Goal: Task Accomplishment & Management: Manage account settings

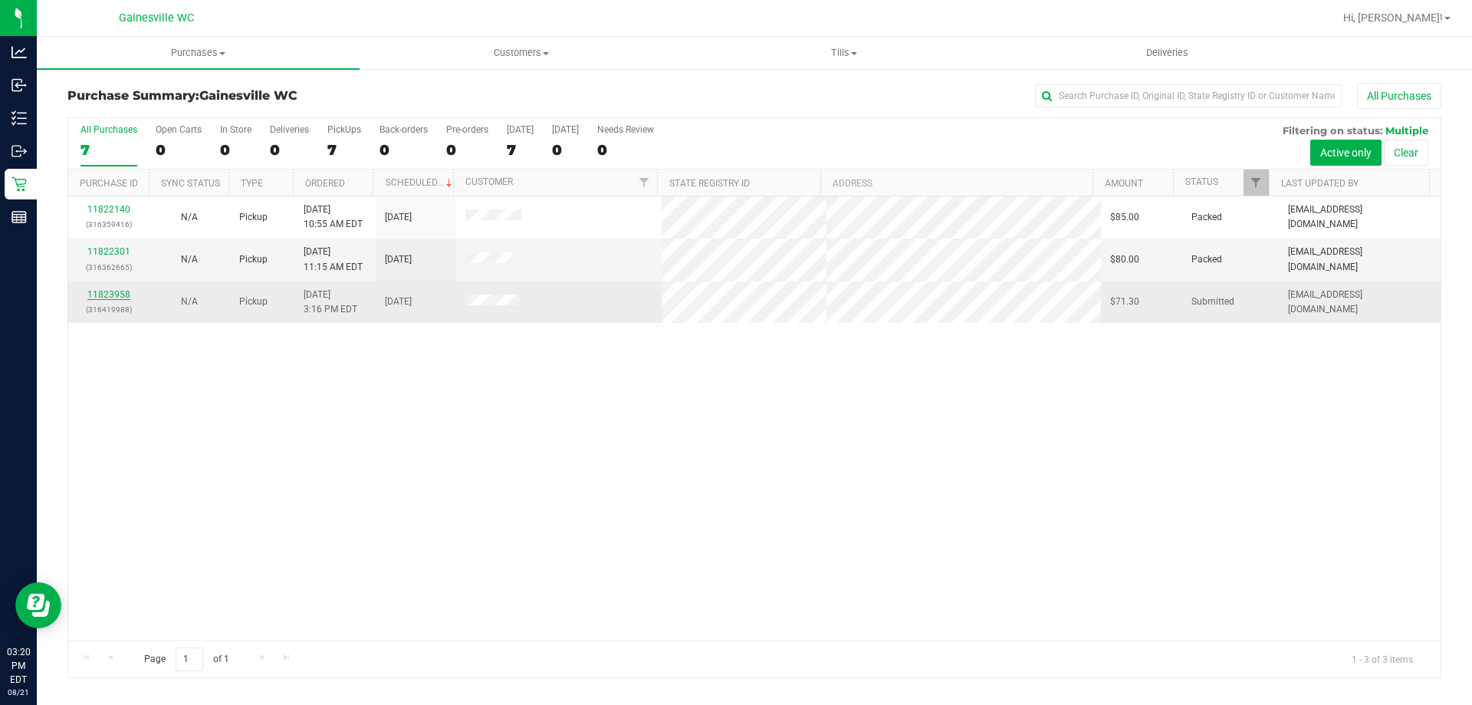
click at [120, 293] on link "11823958" at bounding box center [108, 294] width 43 height 11
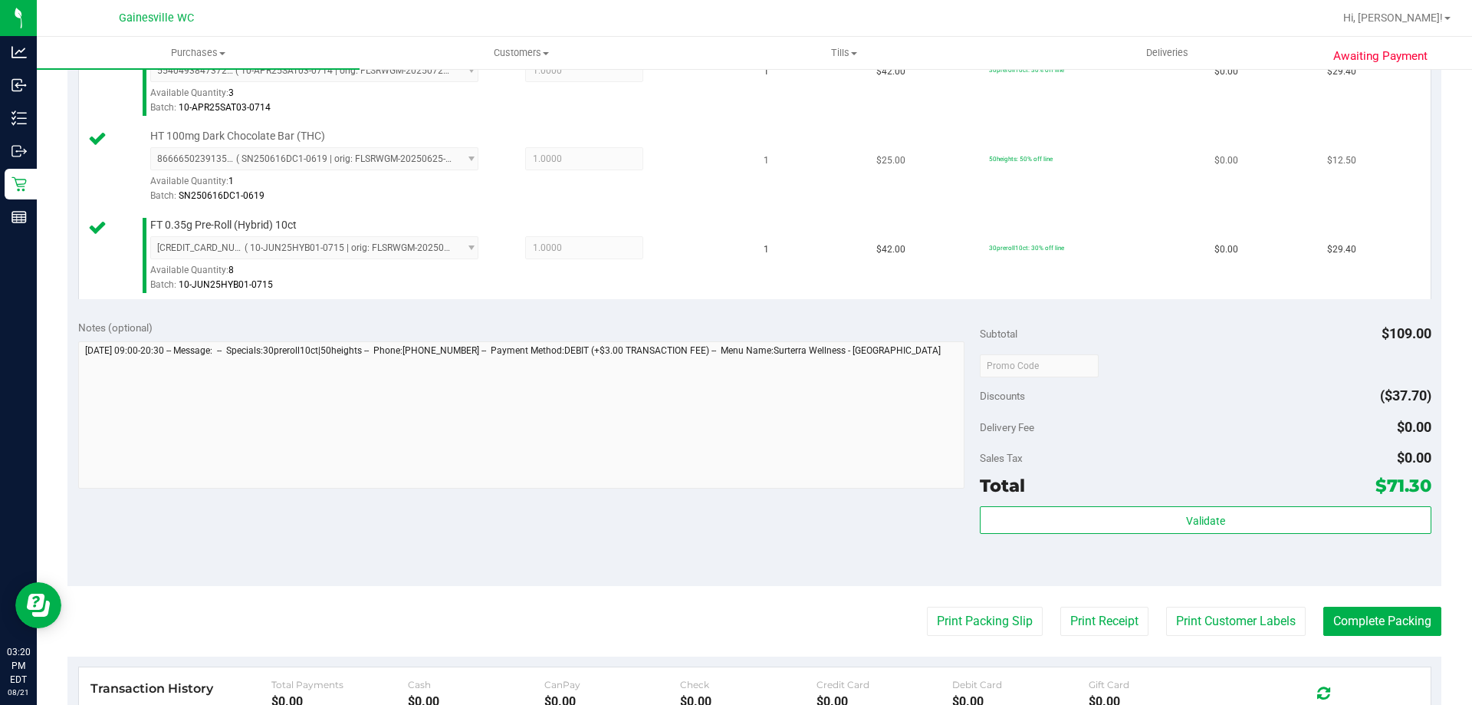
scroll to position [460, 0]
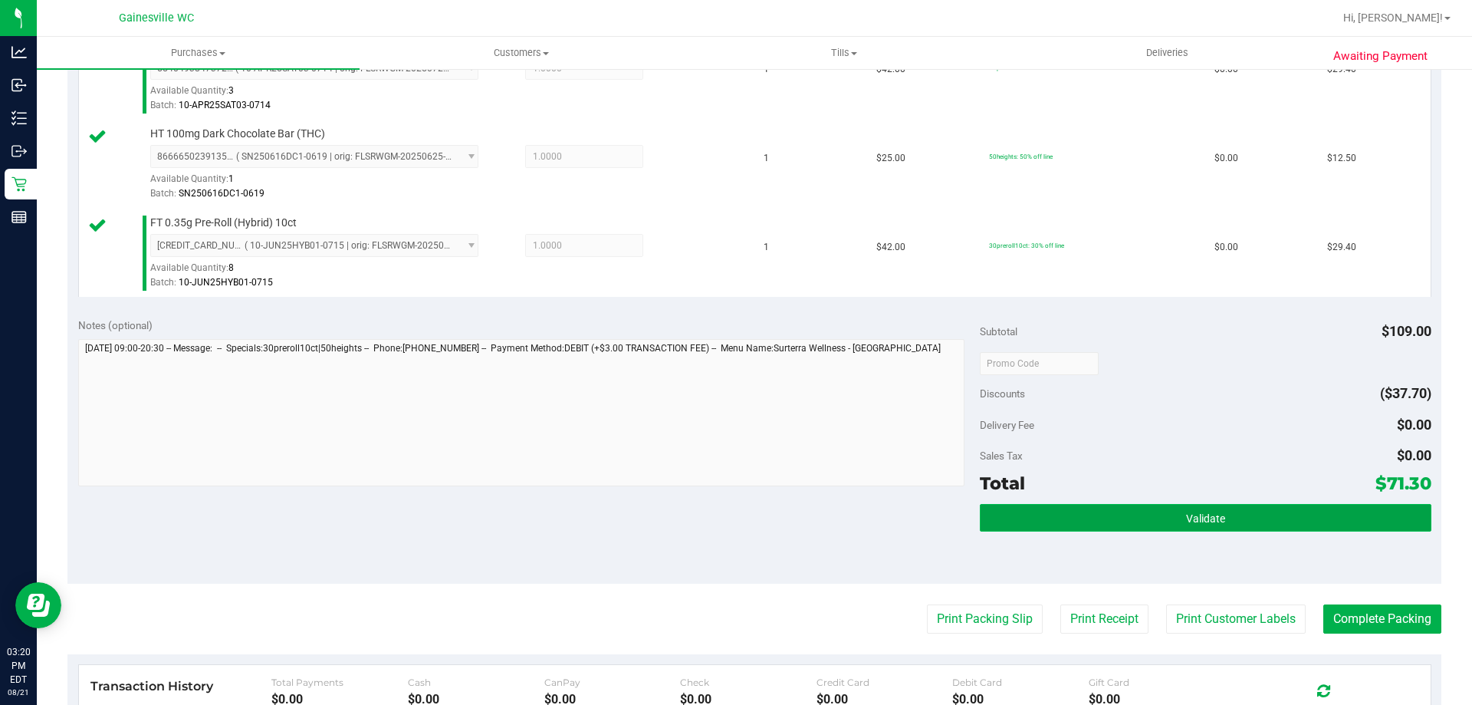
click at [1033, 522] on button "Validate" at bounding box center [1205, 518] width 451 height 28
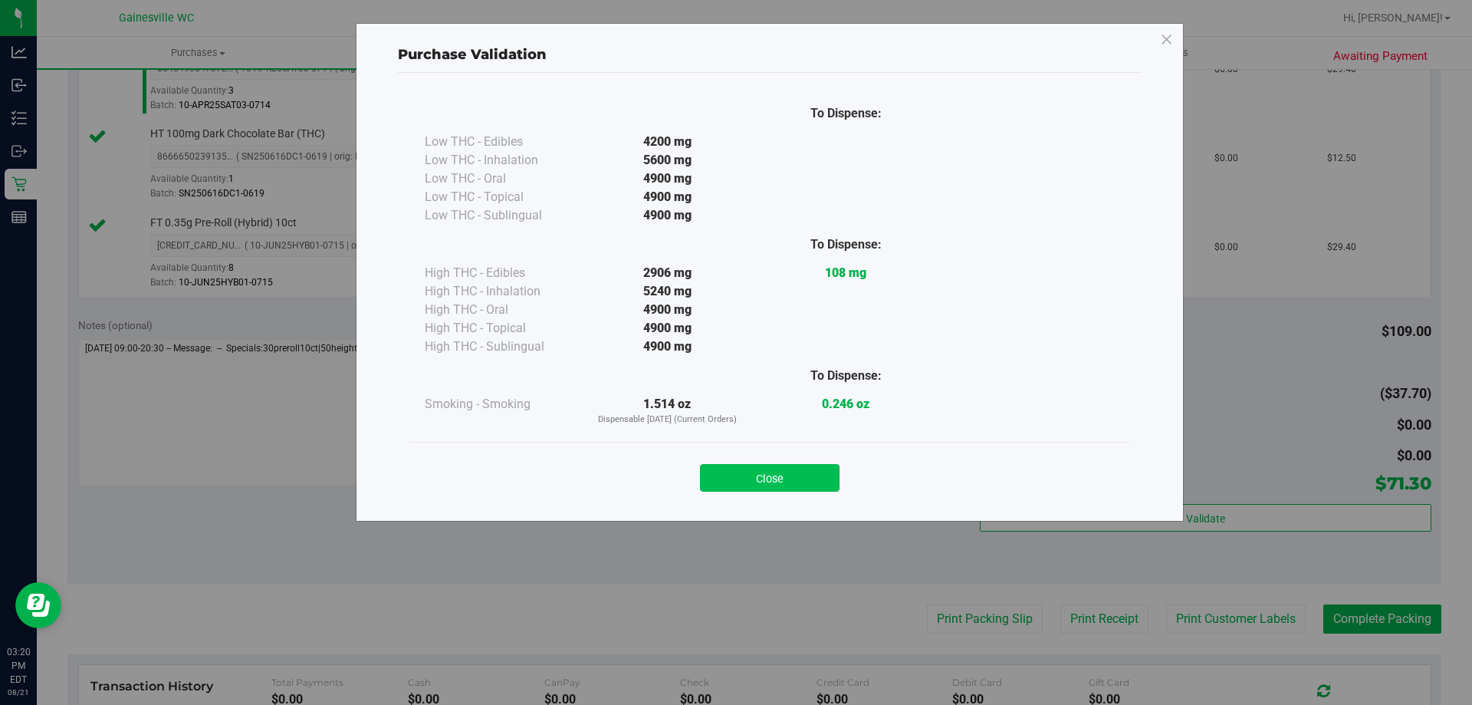
click at [784, 478] on button "Close" at bounding box center [770, 478] width 140 height 28
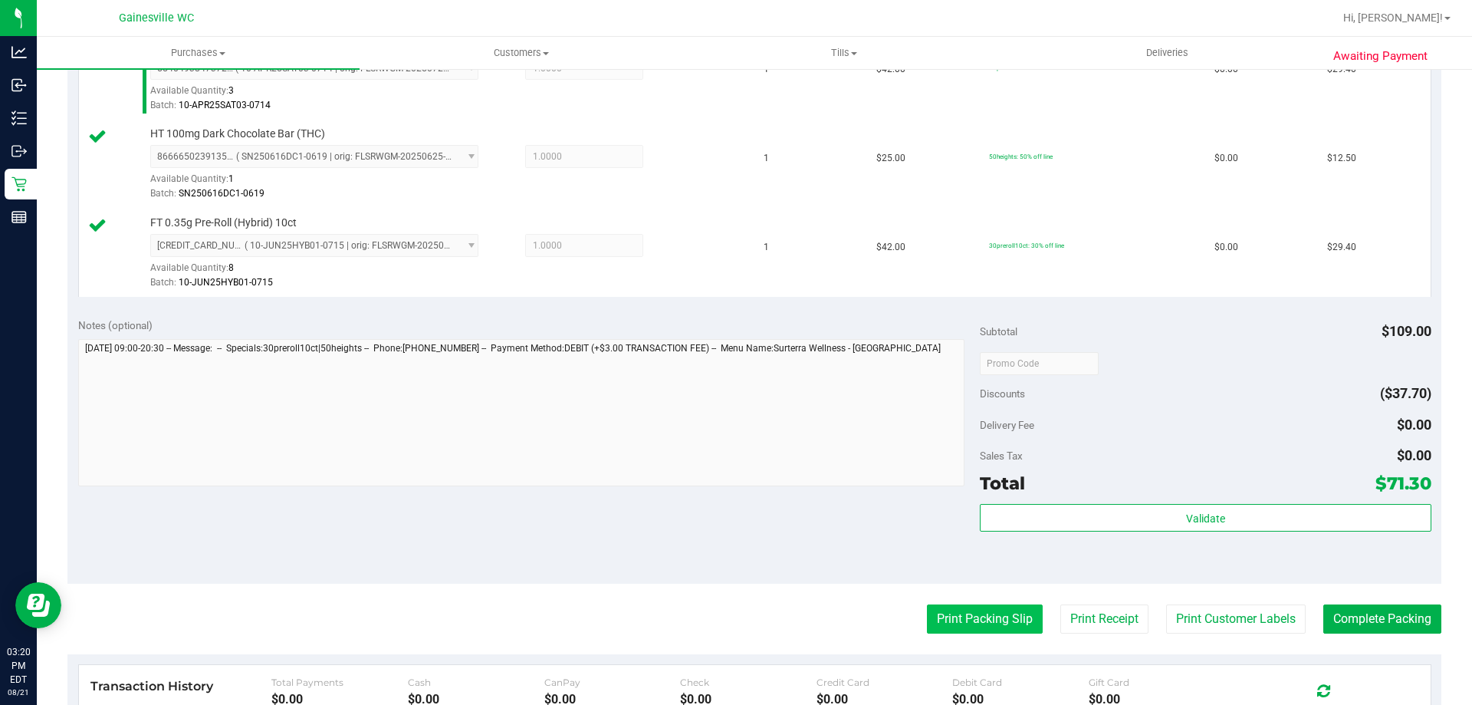
click at [961, 626] on button "Print Packing Slip" at bounding box center [985, 618] width 116 height 29
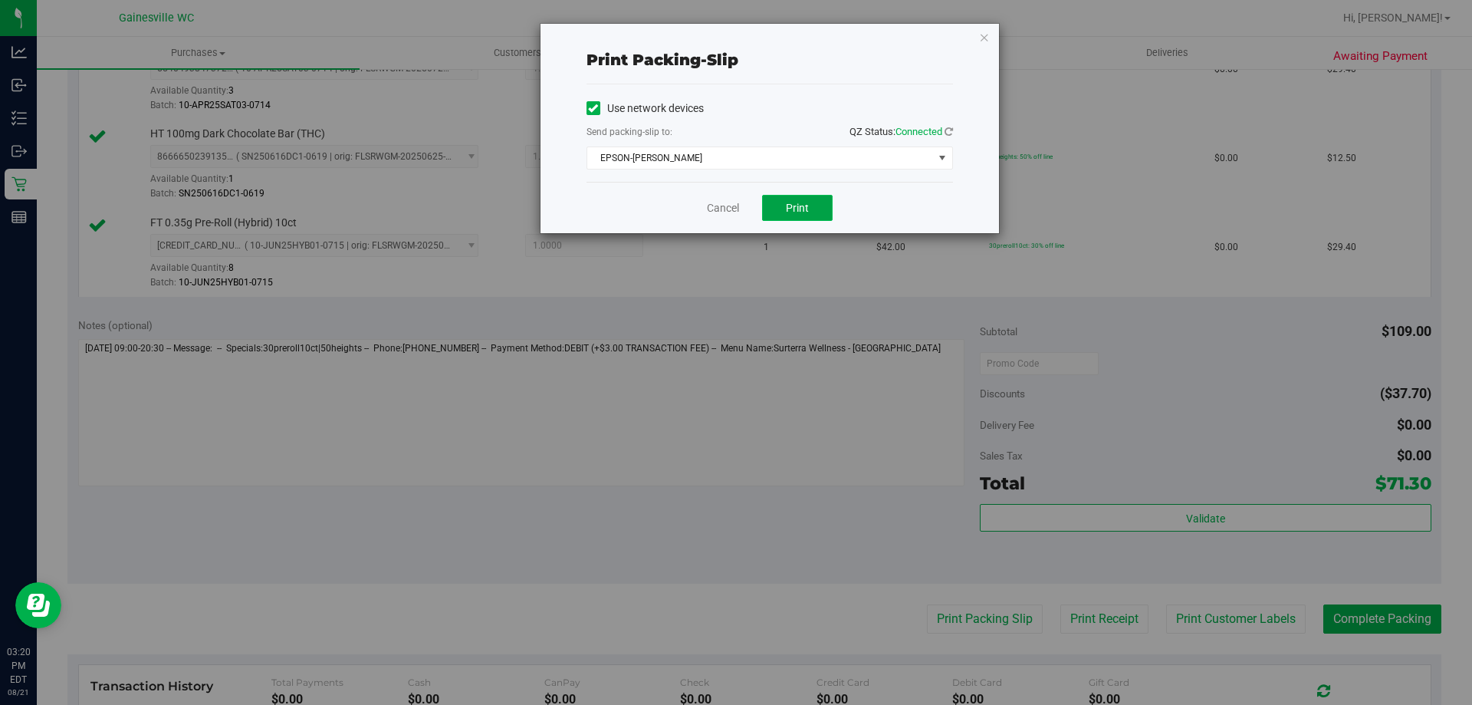
click at [791, 206] on span "Print" at bounding box center [797, 208] width 23 height 12
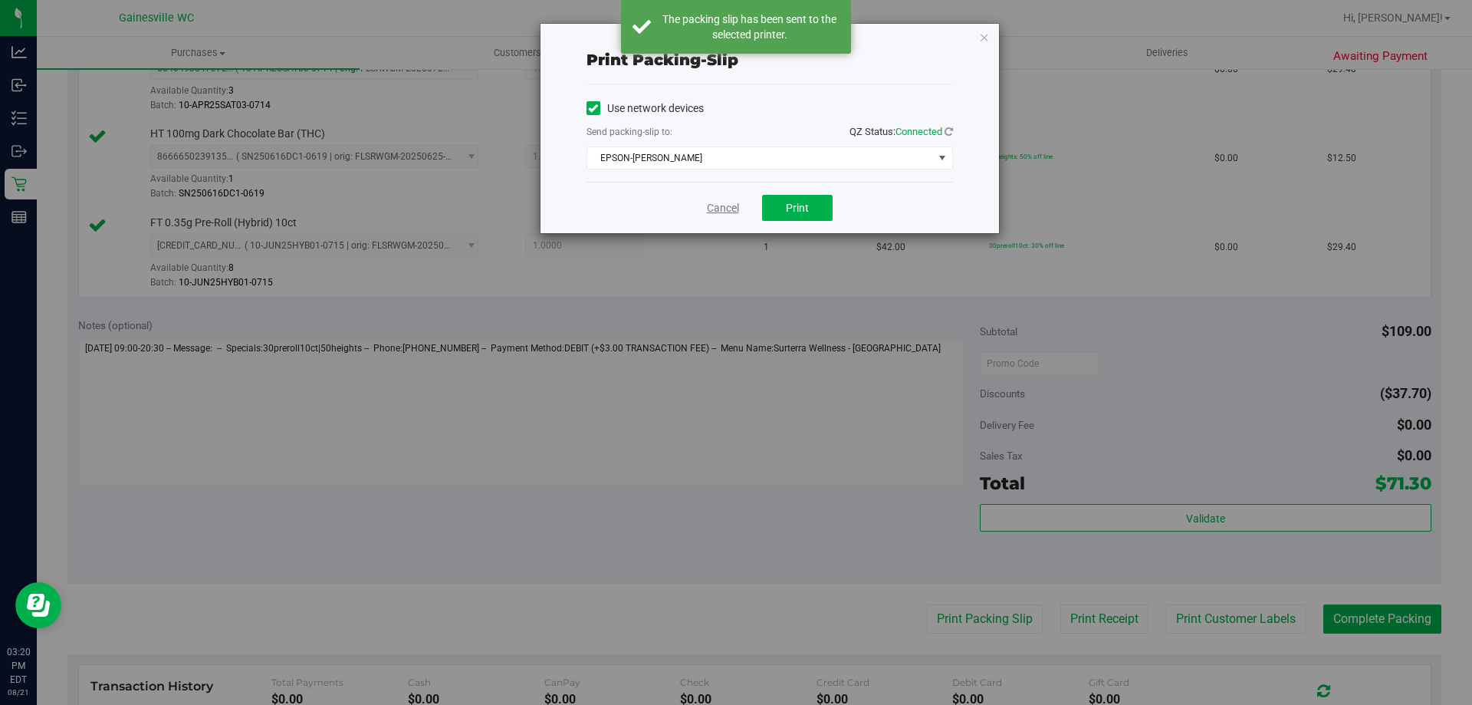
click at [725, 206] on link "Cancel" at bounding box center [723, 208] width 32 height 16
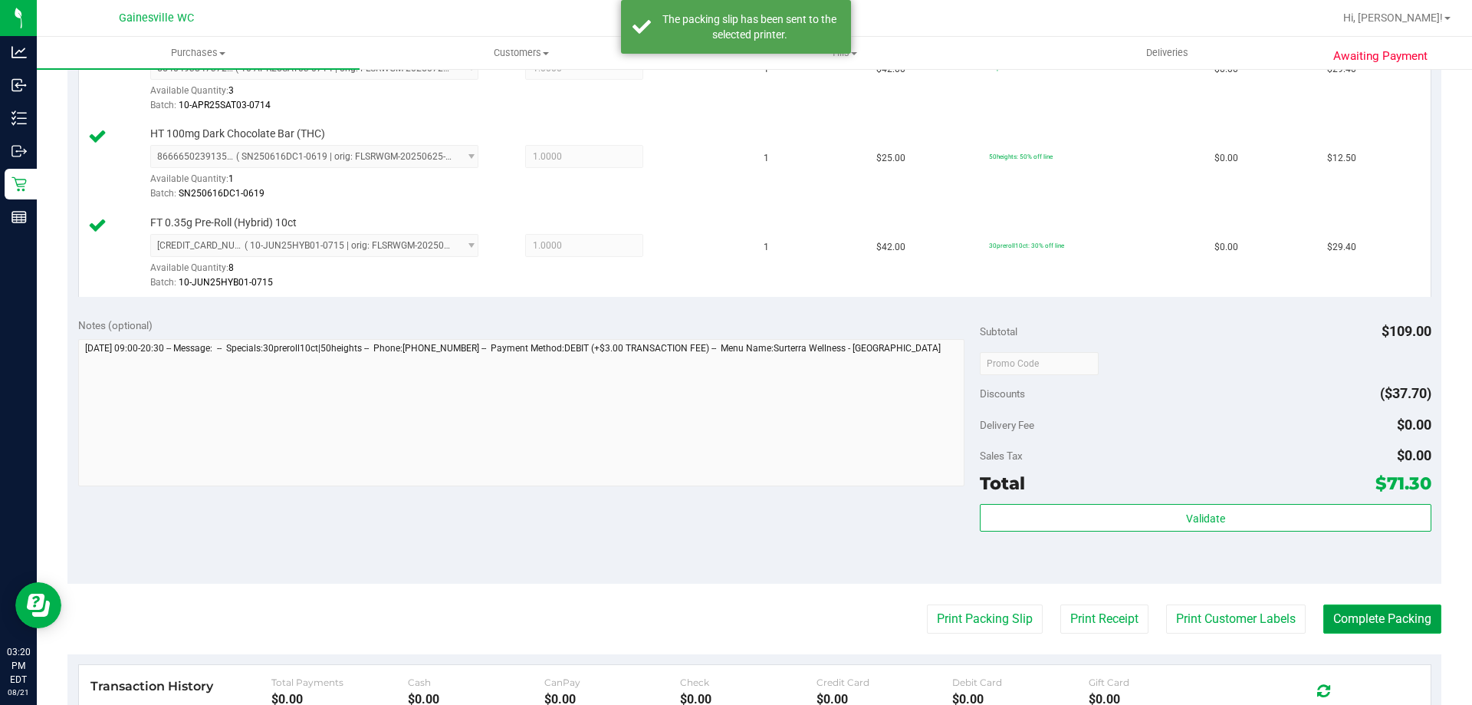
click at [1333, 616] on button "Complete Packing" at bounding box center [1382, 618] width 118 height 29
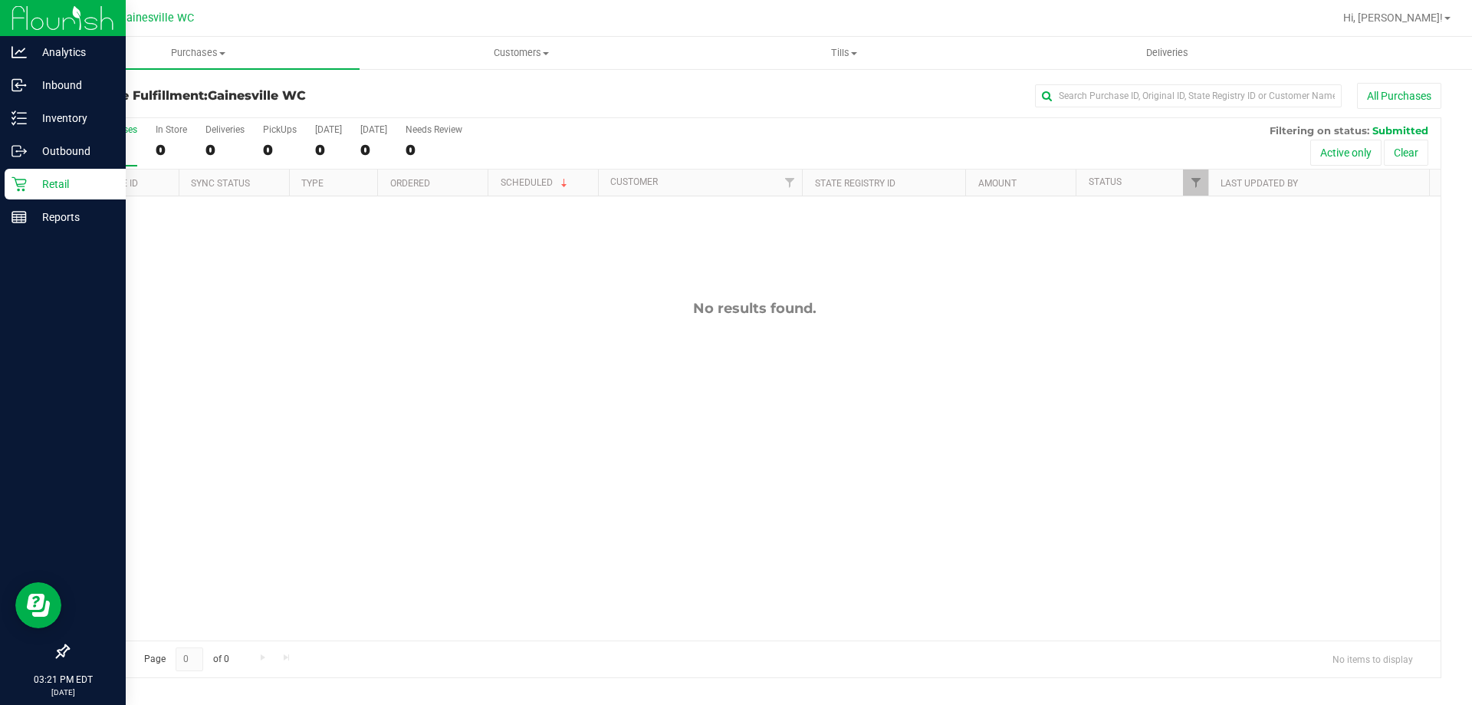
click at [33, 187] on p "Retail" at bounding box center [73, 184] width 92 height 18
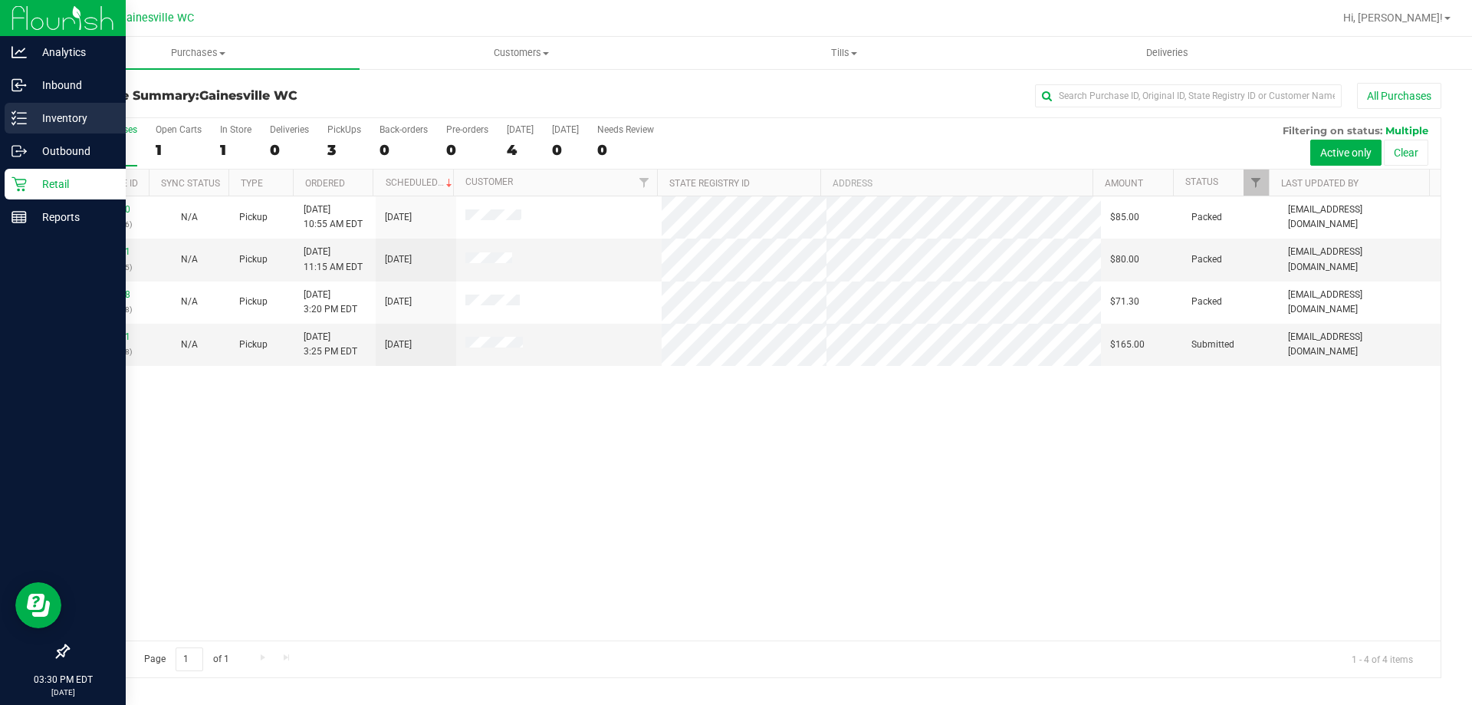
click at [48, 130] on div "Inventory" at bounding box center [65, 118] width 121 height 31
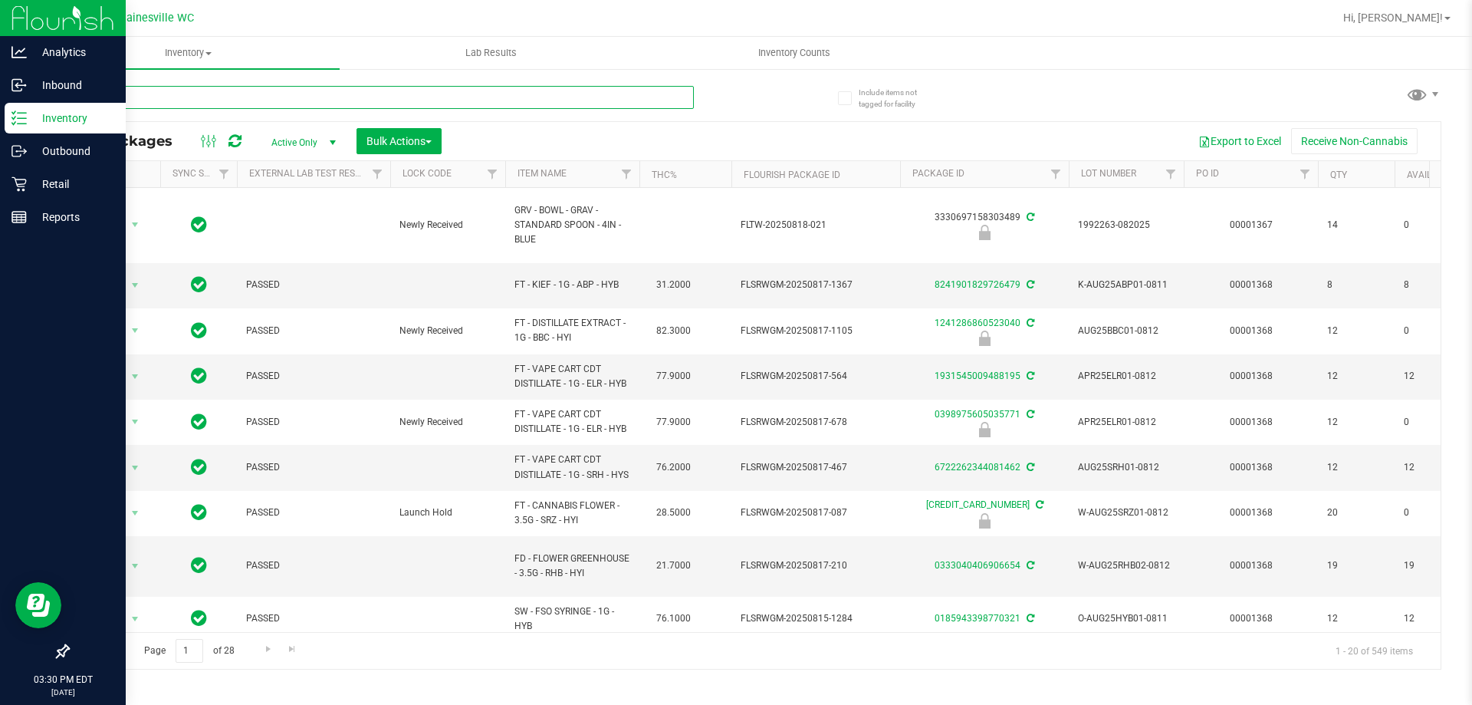
click at [226, 100] on input "text" at bounding box center [380, 97] width 626 height 23
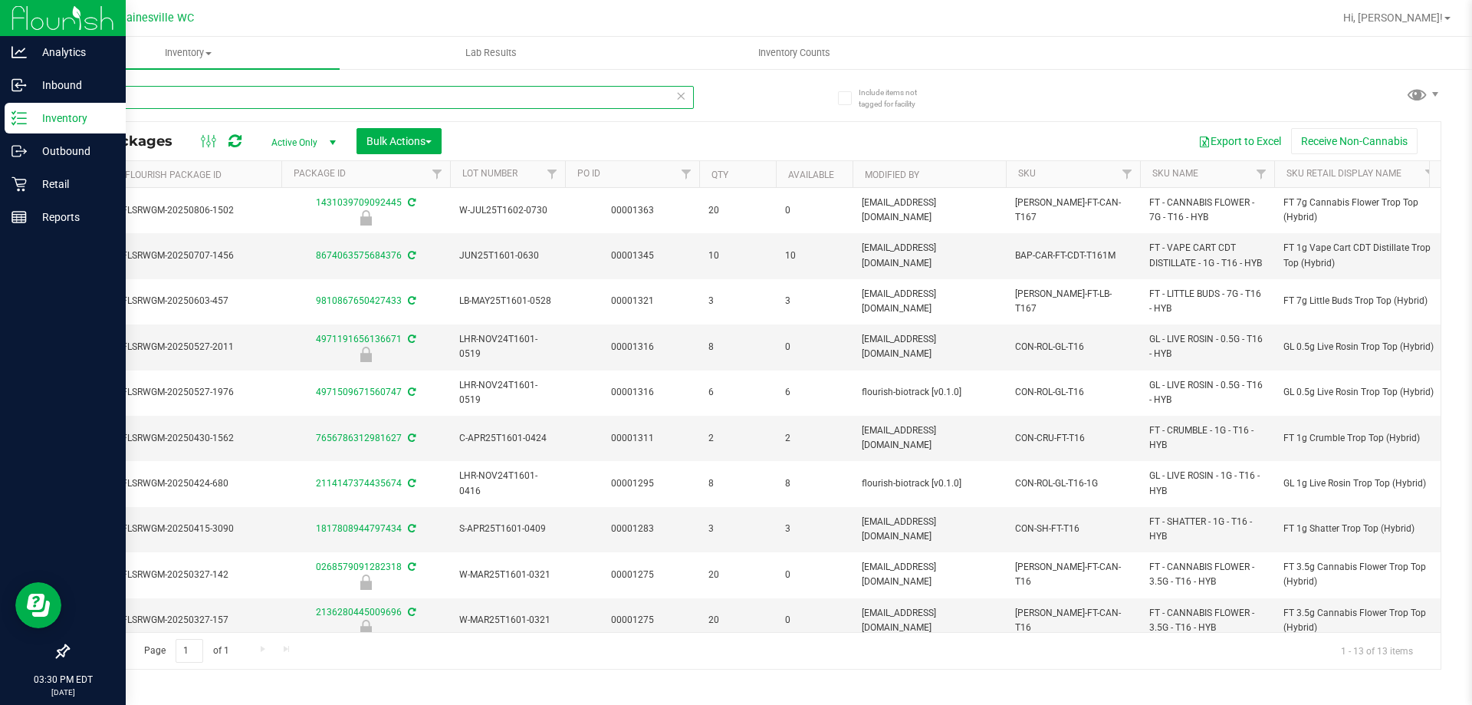
scroll to position [0, 681]
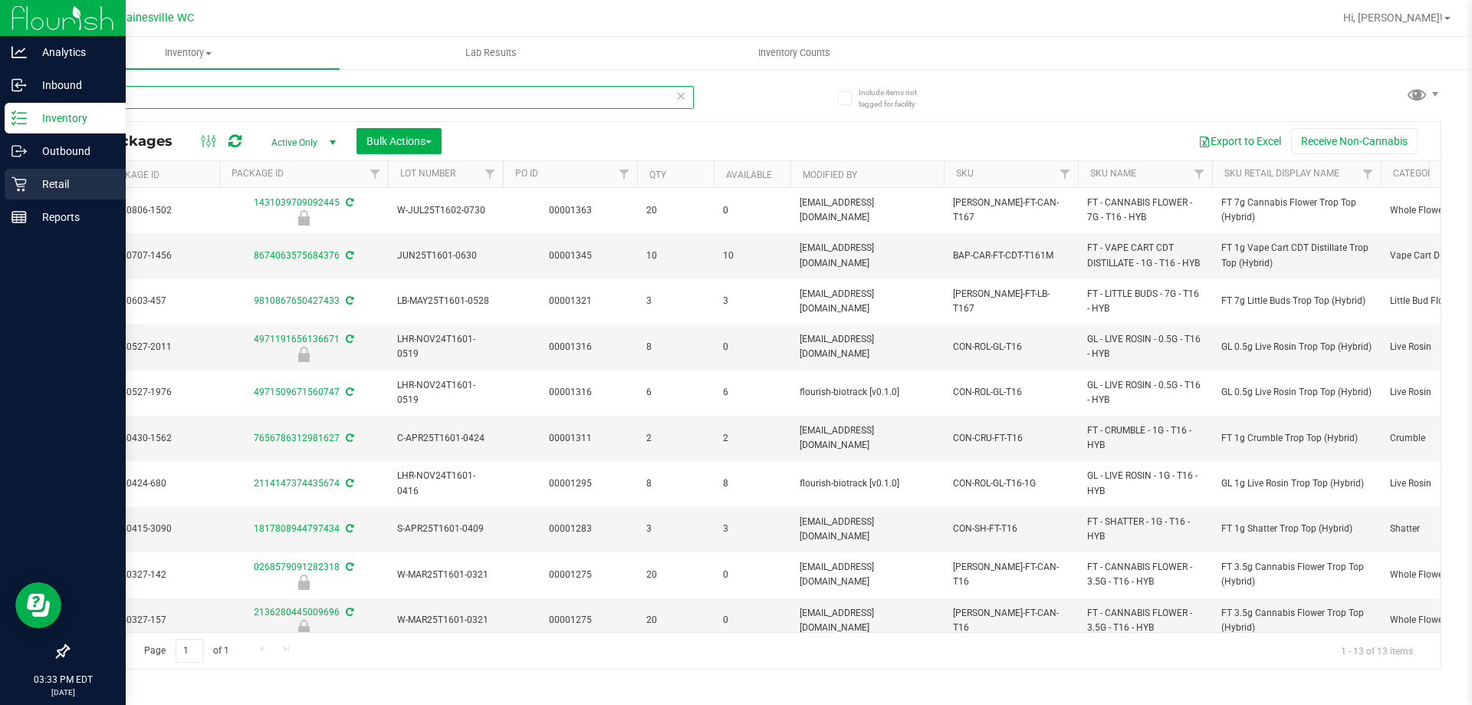
type input "t16"
click at [41, 187] on p "Retail" at bounding box center [73, 184] width 92 height 18
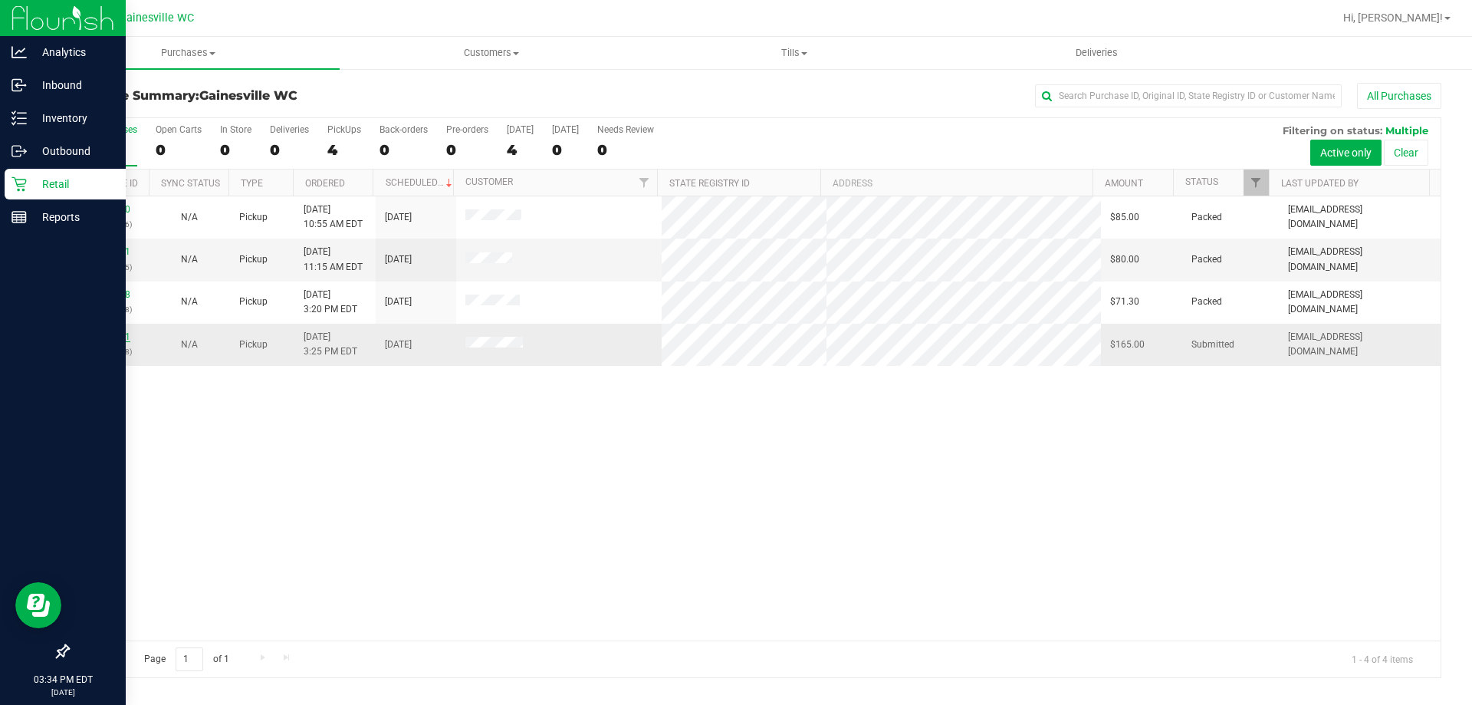
click at [123, 334] on link "11824021" at bounding box center [108, 336] width 43 height 11
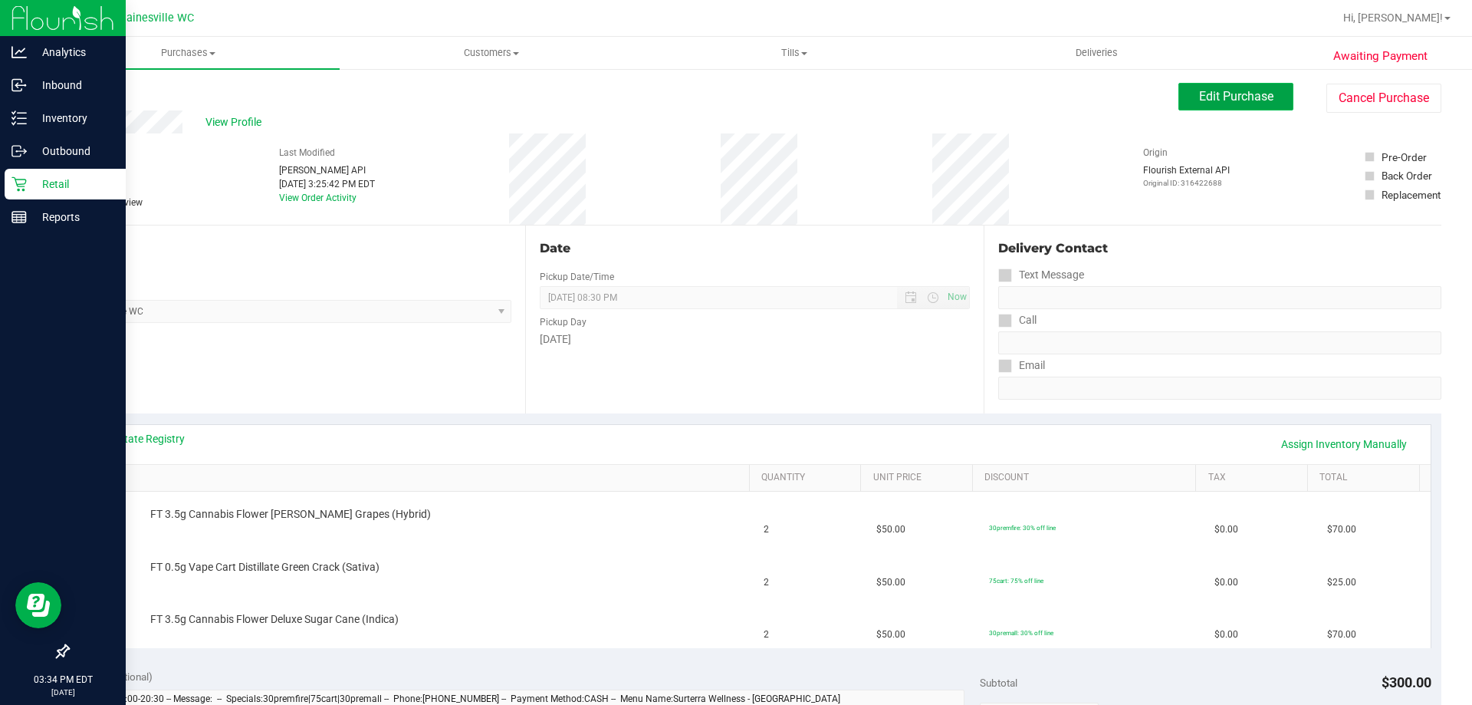
click at [1250, 97] on span "Edit Purchase" at bounding box center [1236, 96] width 74 height 15
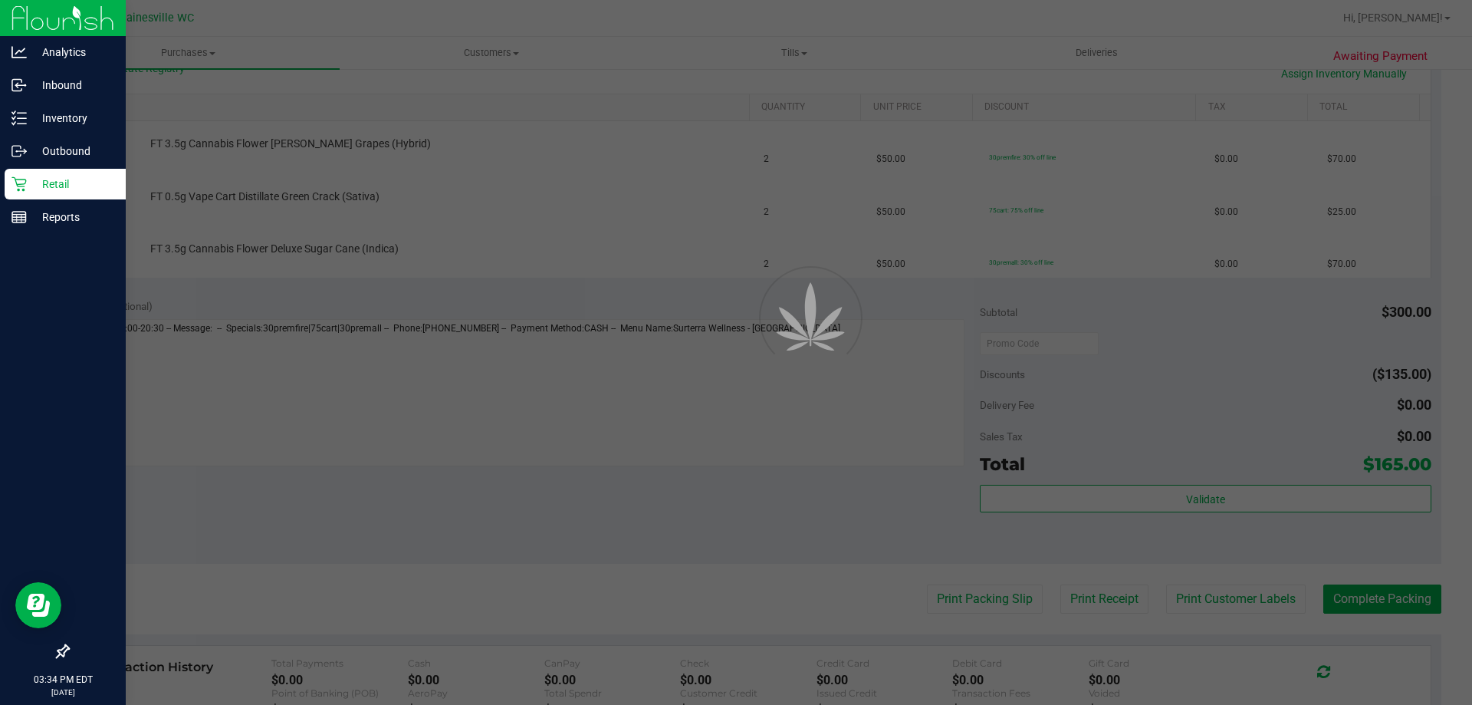
scroll to position [383, 0]
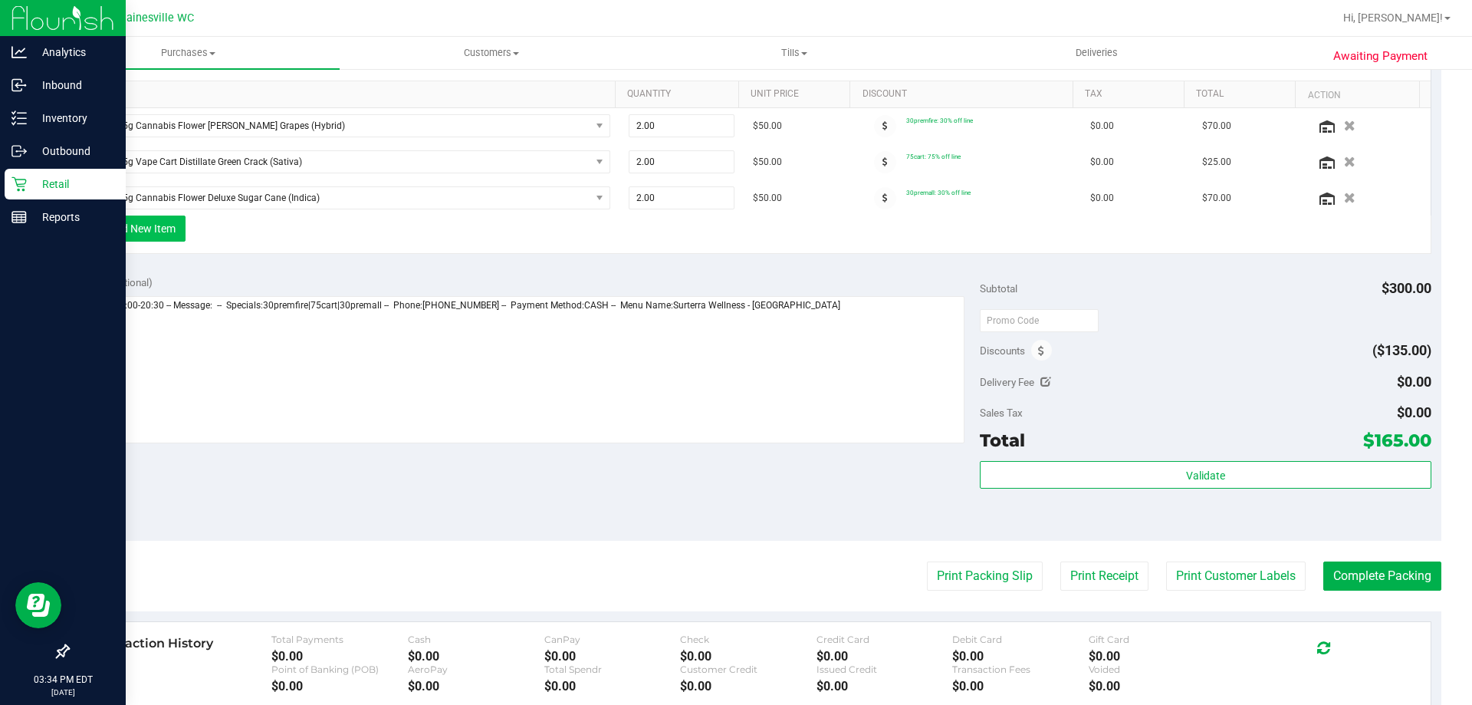
click at [150, 235] on button "+ Add New Item" at bounding box center [137, 228] width 95 height 26
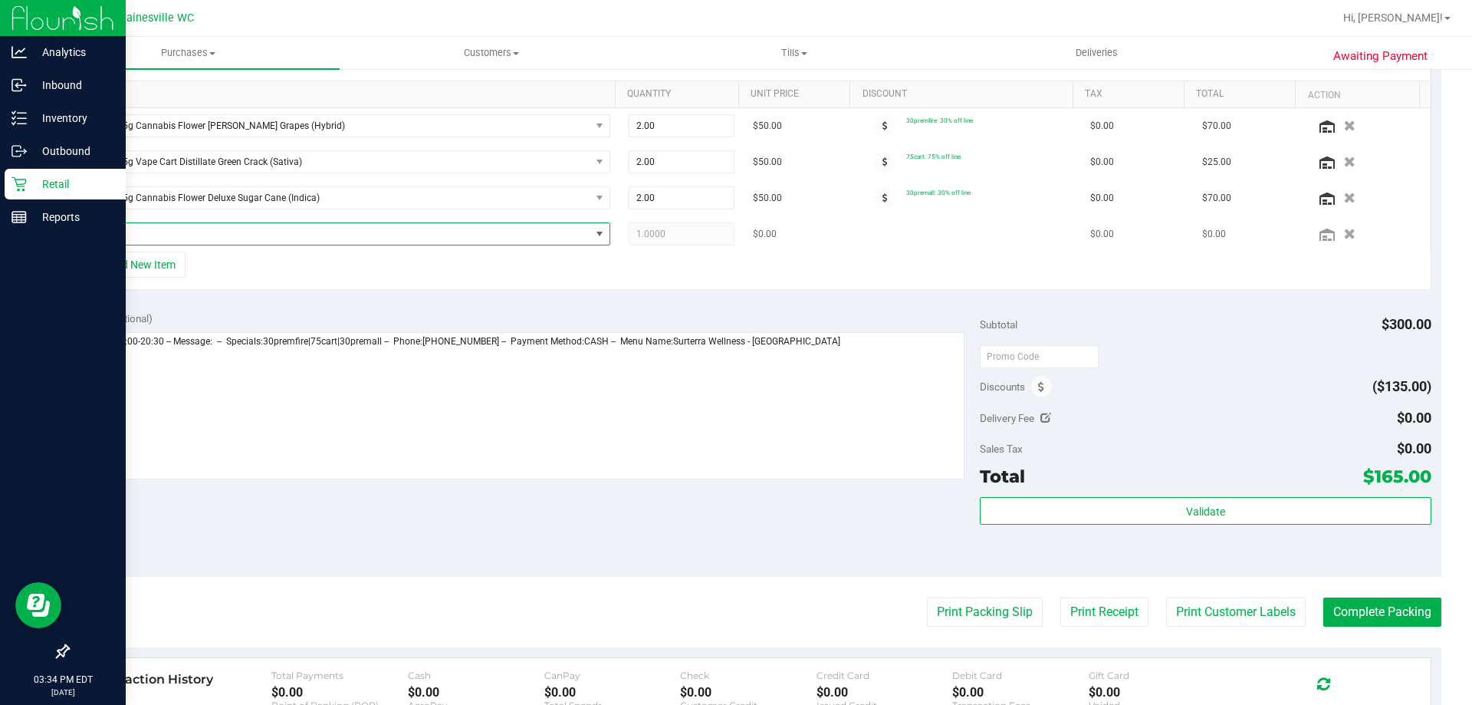
click at [184, 233] on span "NO DATA FOUND" at bounding box center [339, 233] width 501 height 21
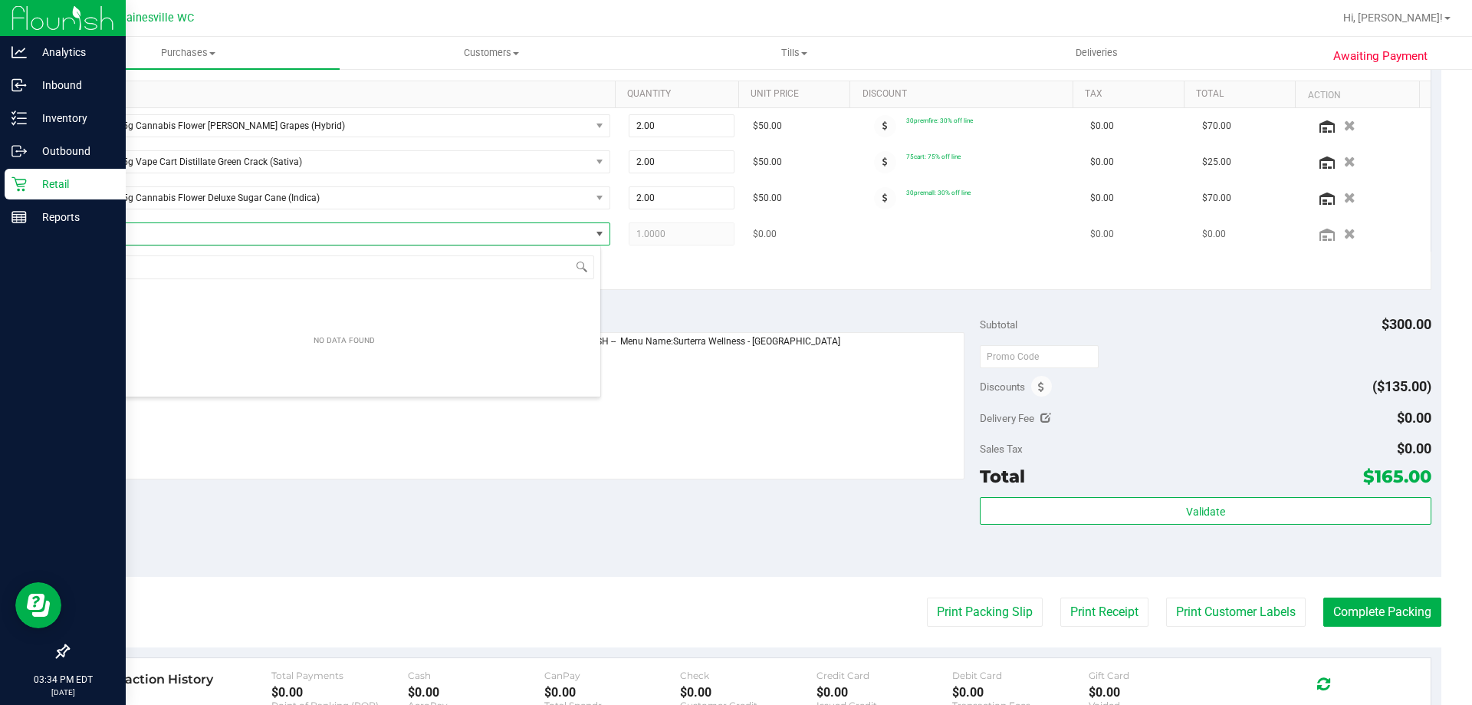
scroll to position [23, 513]
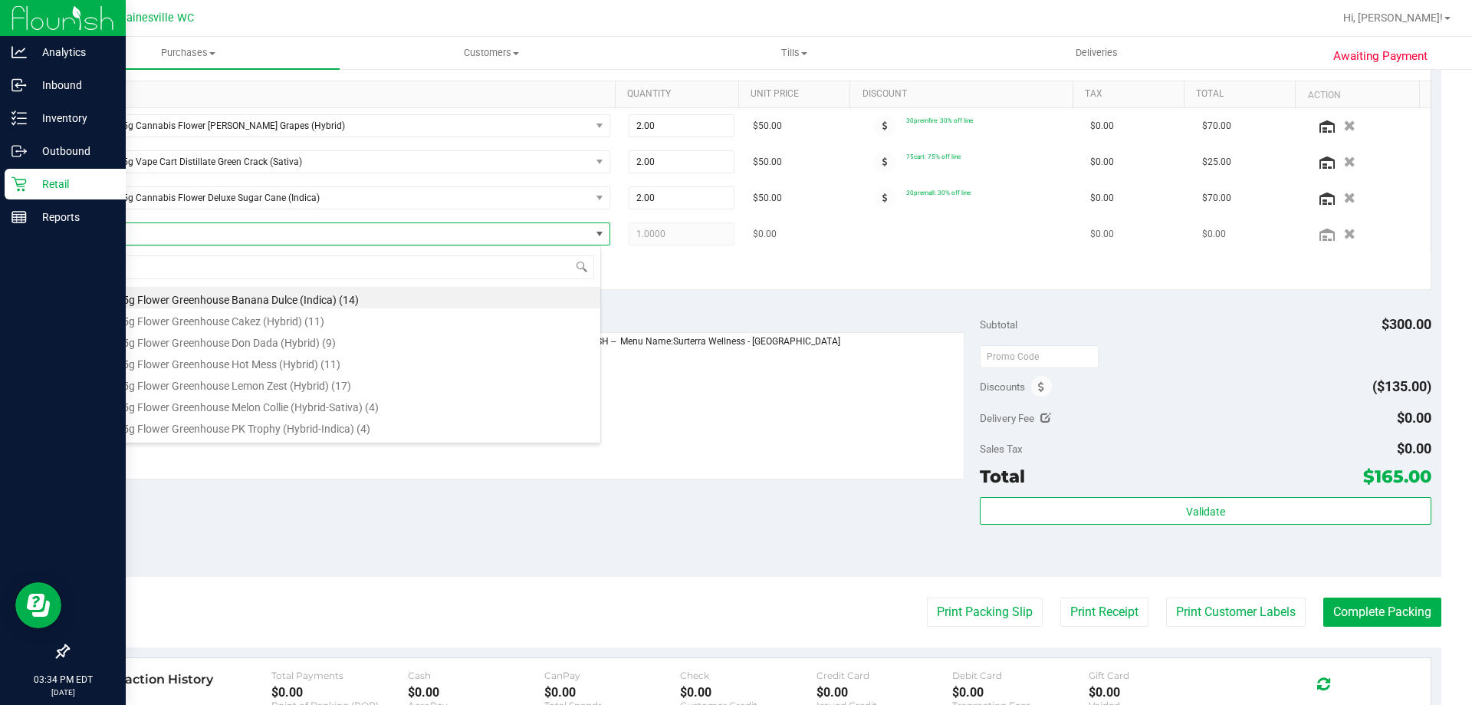
type input "grv"
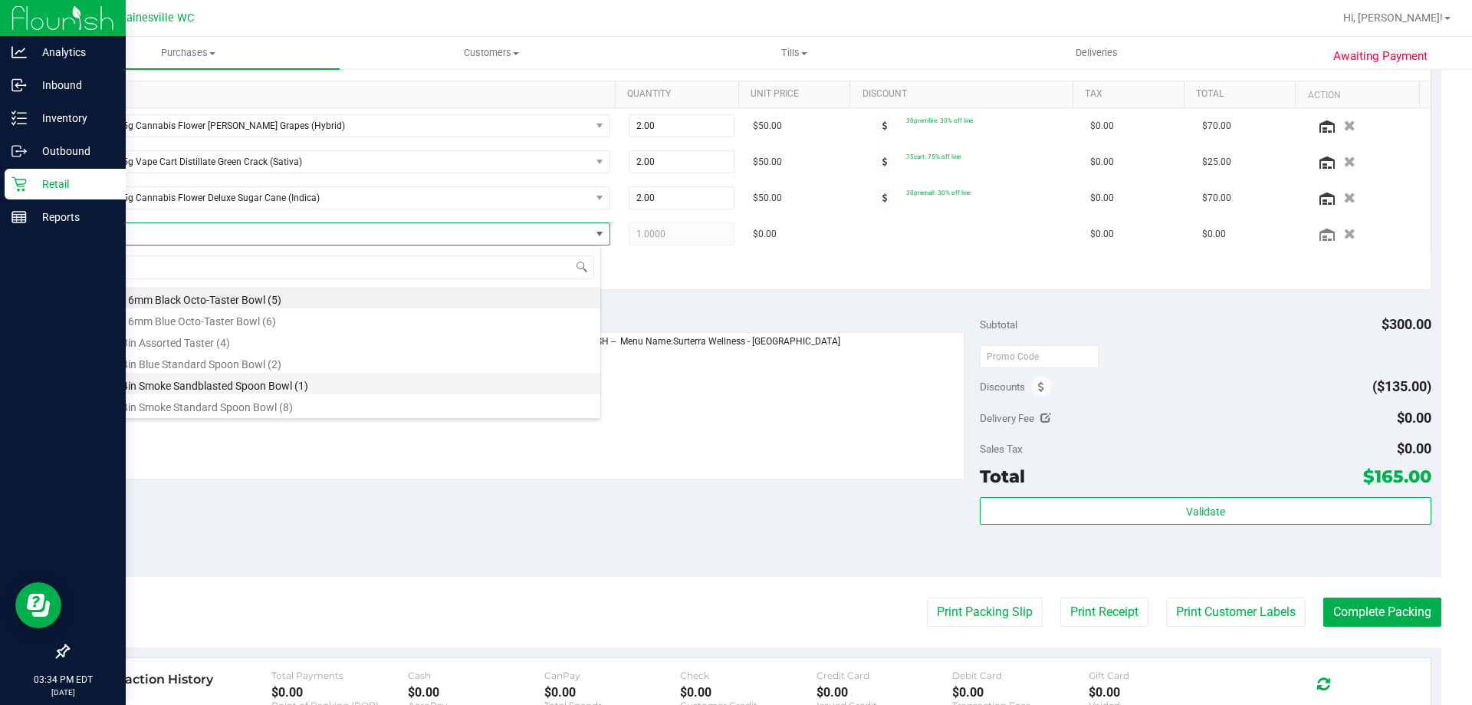
click at [150, 384] on li "GRV 4in Smoke Sandblasted Spoon Bowl (1)" at bounding box center [344, 383] width 511 height 21
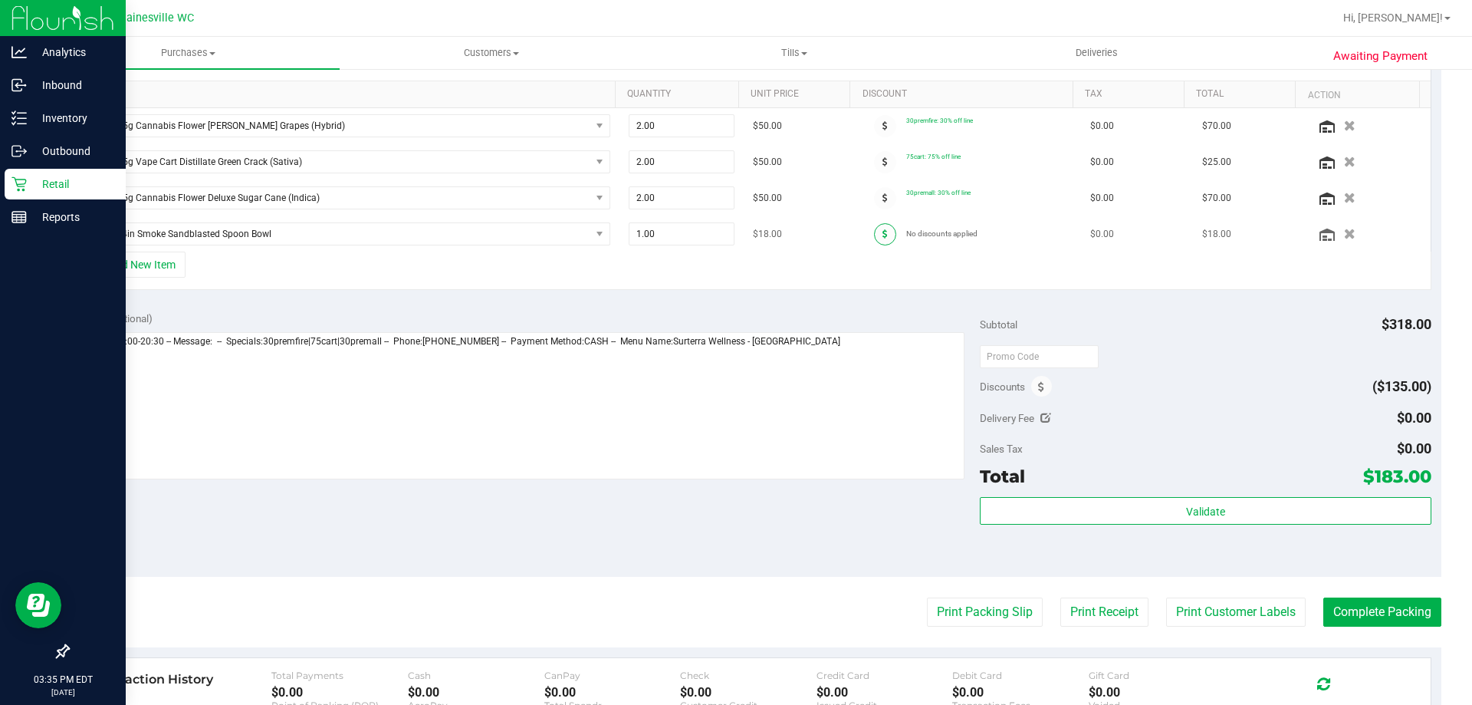
click at [874, 238] on span at bounding box center [885, 234] width 22 height 22
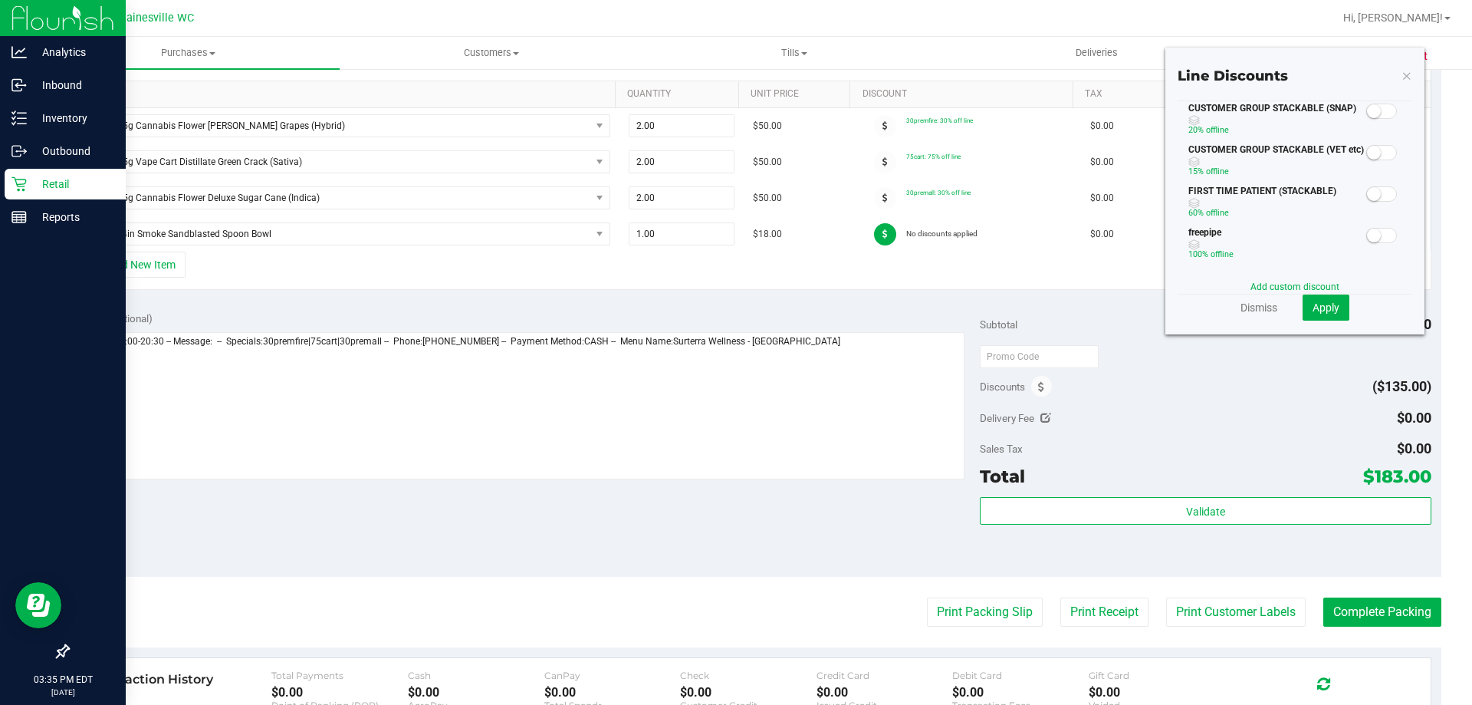
drag, startPoint x: 1379, startPoint y: 232, endPoint x: 1364, endPoint y: 268, distance: 38.9
click at [1379, 234] on span at bounding box center [1381, 235] width 31 height 15
click at [1315, 317] on button "Apply" at bounding box center [1326, 307] width 47 height 26
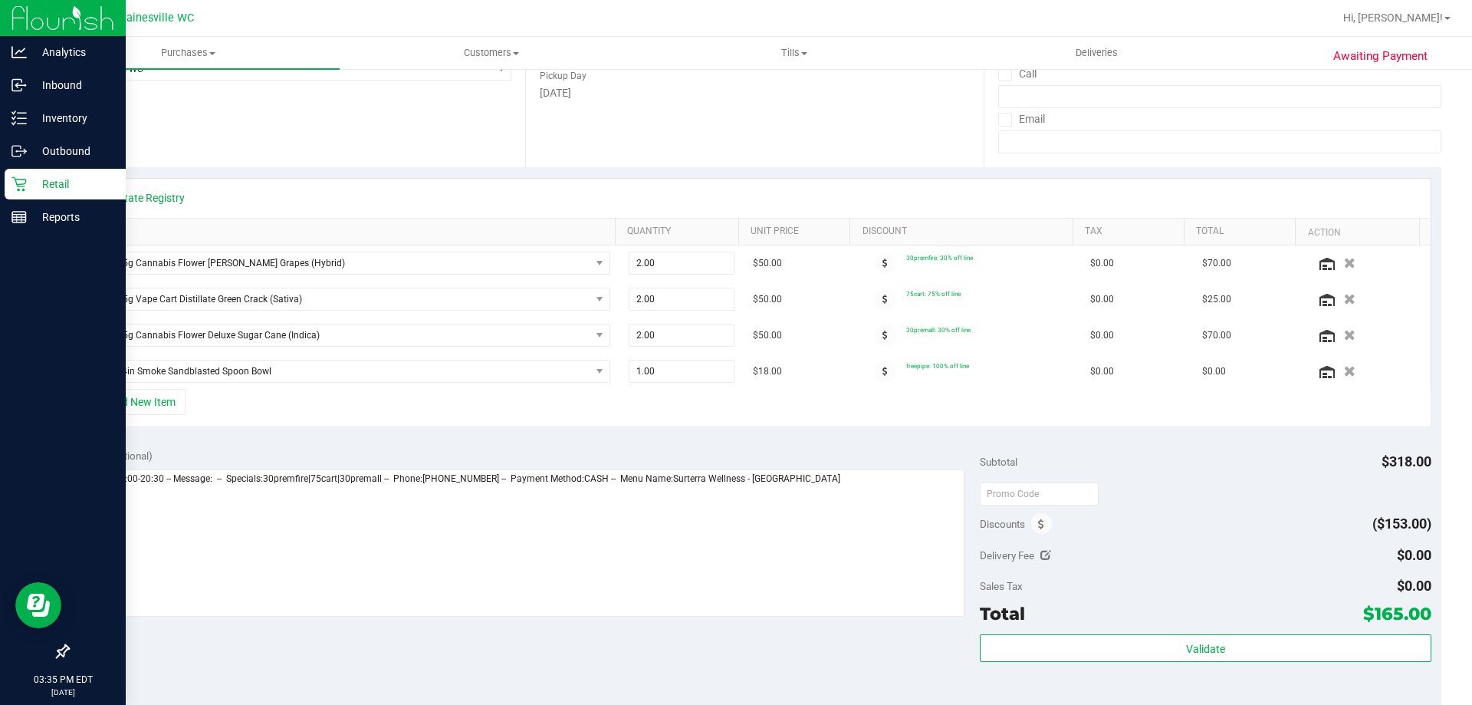
scroll to position [0, 0]
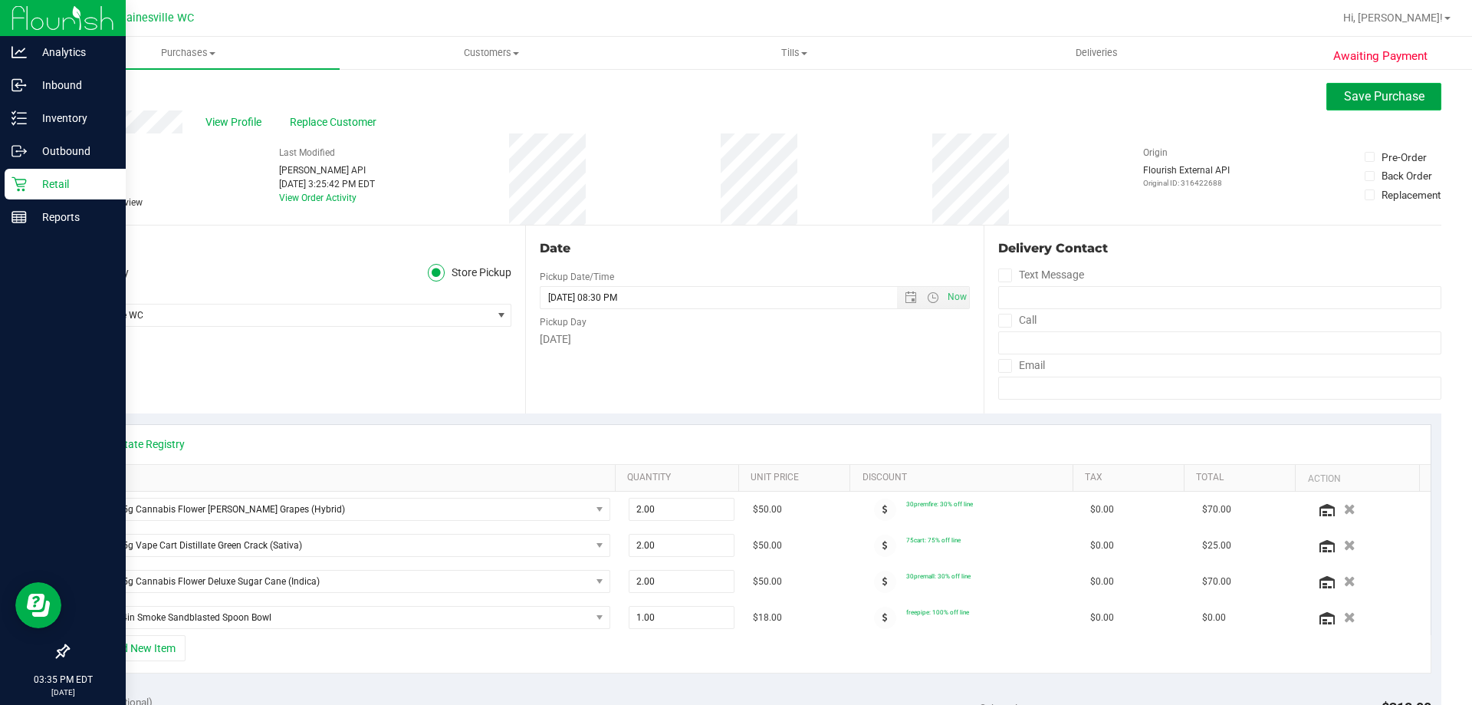
click at [1372, 90] on span "Save Purchase" at bounding box center [1384, 96] width 81 height 15
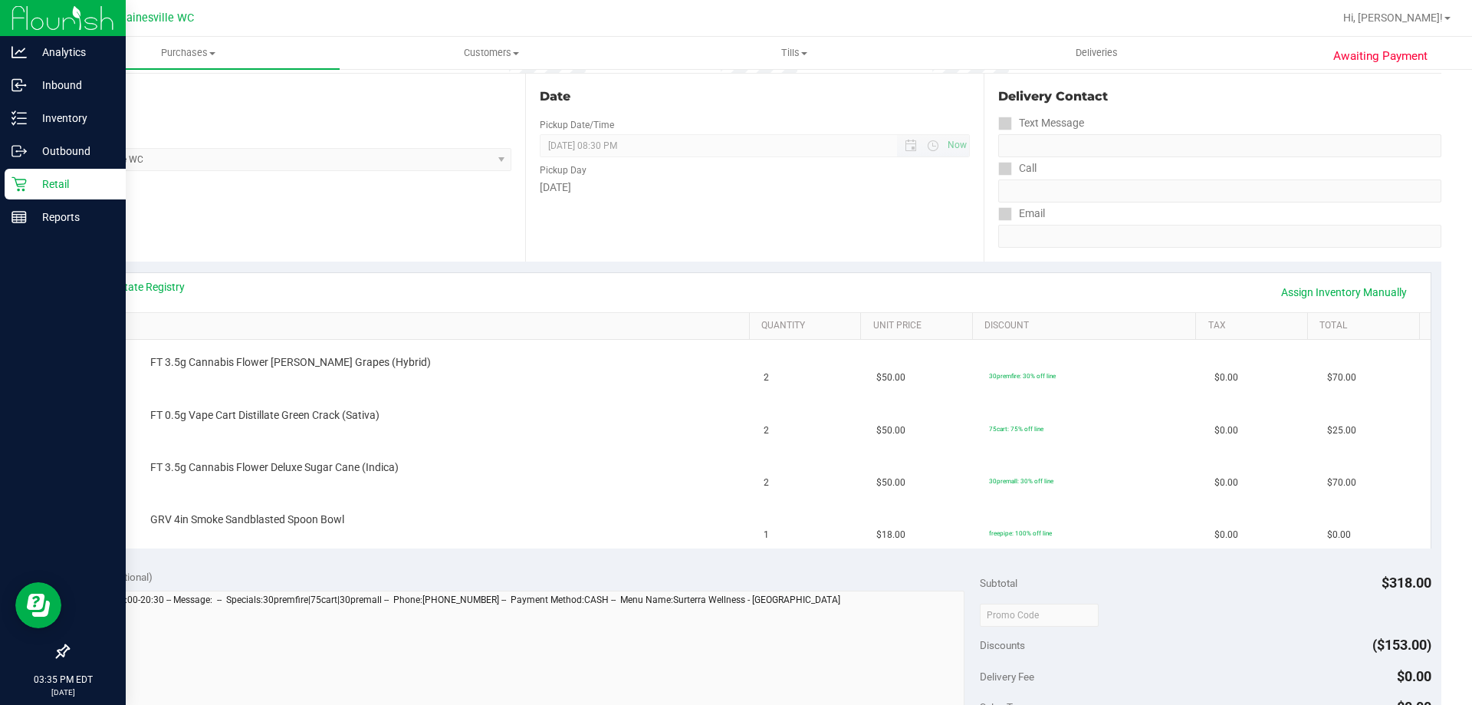
scroll to position [153, 0]
click at [128, 283] on link "View State Registry" at bounding box center [139, 285] width 92 height 15
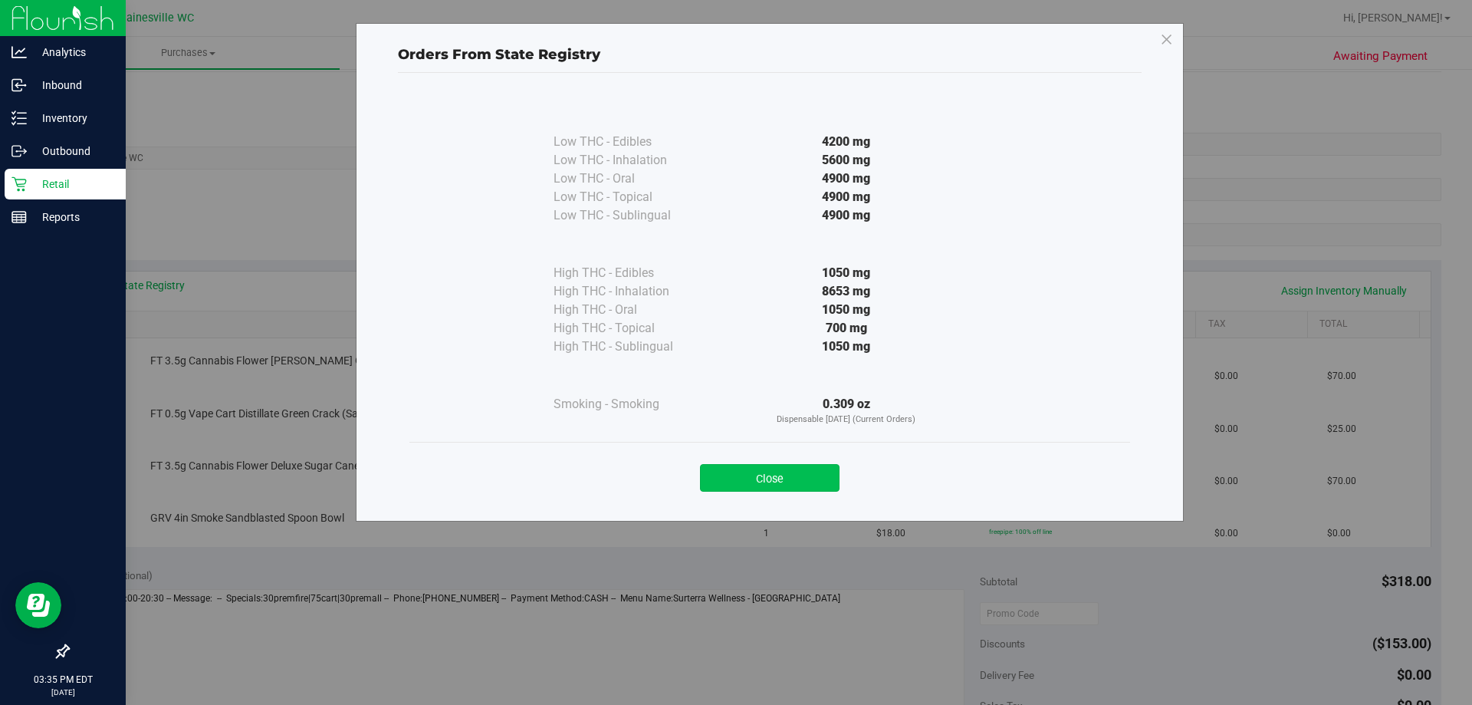
click at [797, 465] on button "Close" at bounding box center [770, 478] width 140 height 28
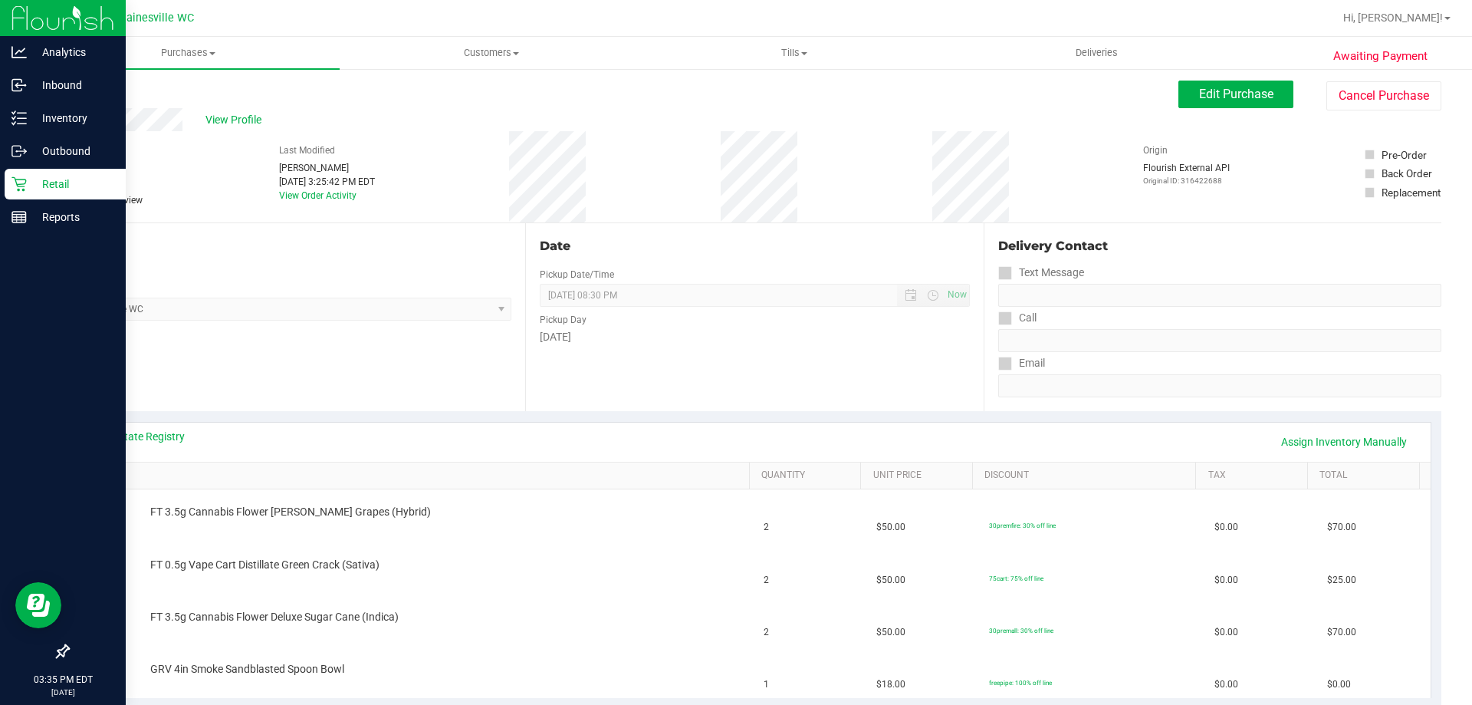
scroll to position [0, 0]
click at [815, 174] on div "# 11824021 BioTrack ID: - Submitted Needs review Last Modified [PERSON_NAME] [D…" at bounding box center [754, 178] width 1374 height 91
click at [1206, 92] on span "Edit Purchase" at bounding box center [1236, 96] width 74 height 15
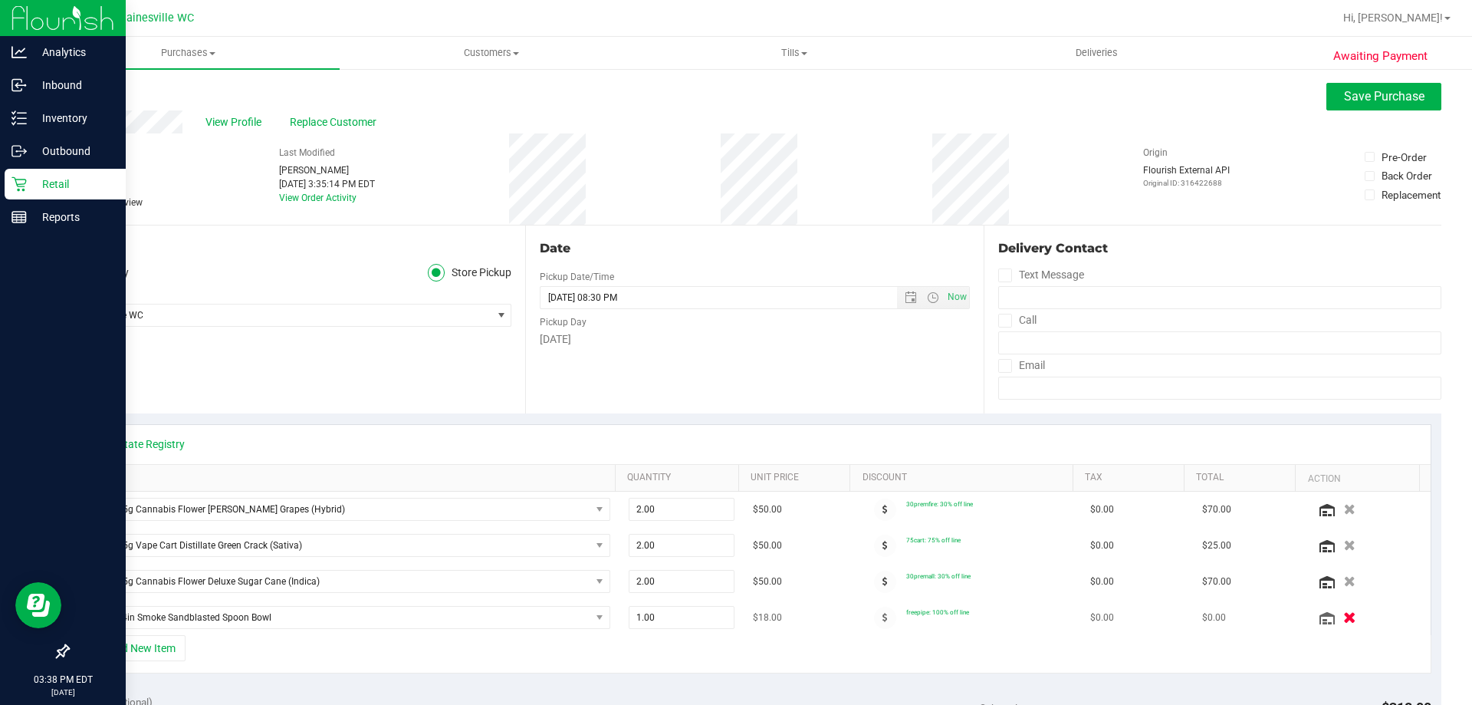
click at [1343, 617] on icon "button" at bounding box center [1349, 618] width 13 height 12
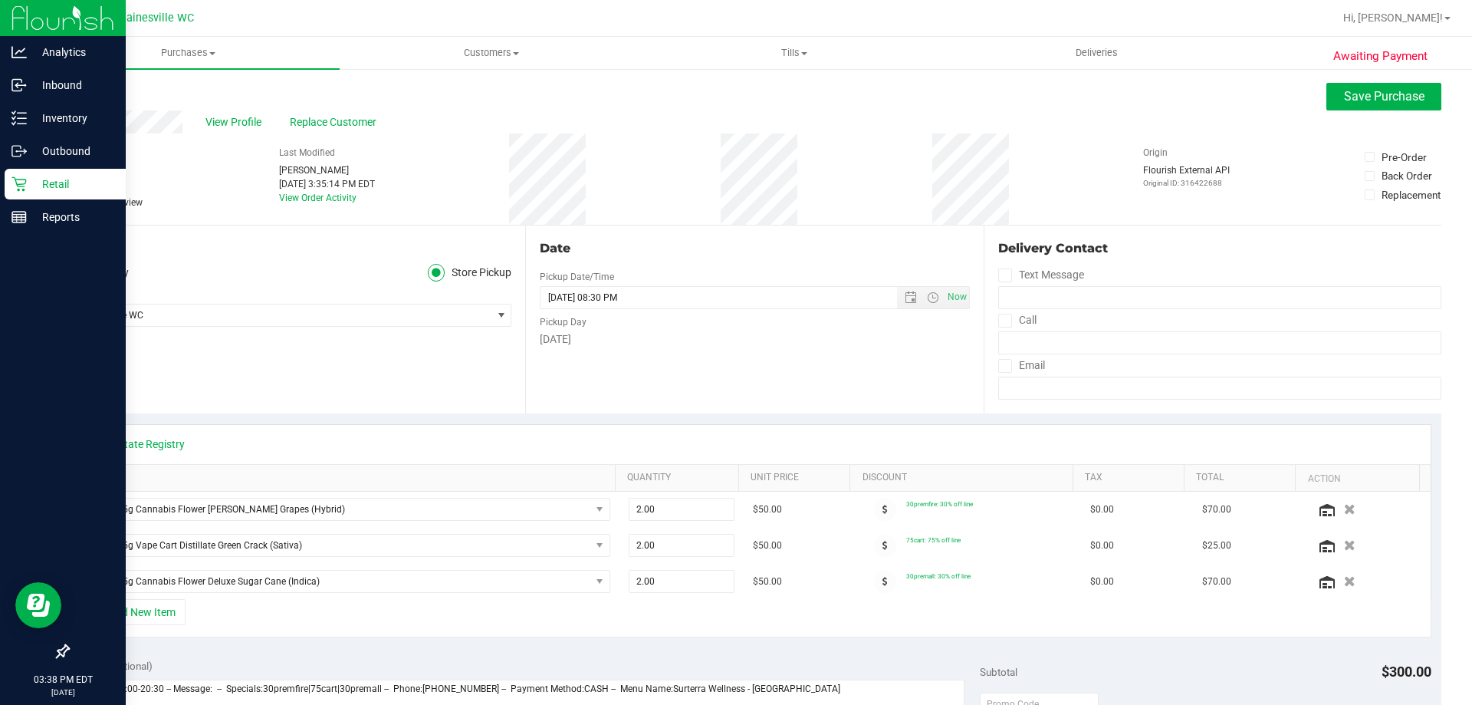
click at [79, 201] on span at bounding box center [74, 203] width 14 height 14
click at [0, 0] on input "Needs review" at bounding box center [0, 0] width 0 height 0
click at [1326, 97] on button "Save Purchase" at bounding box center [1383, 97] width 115 height 28
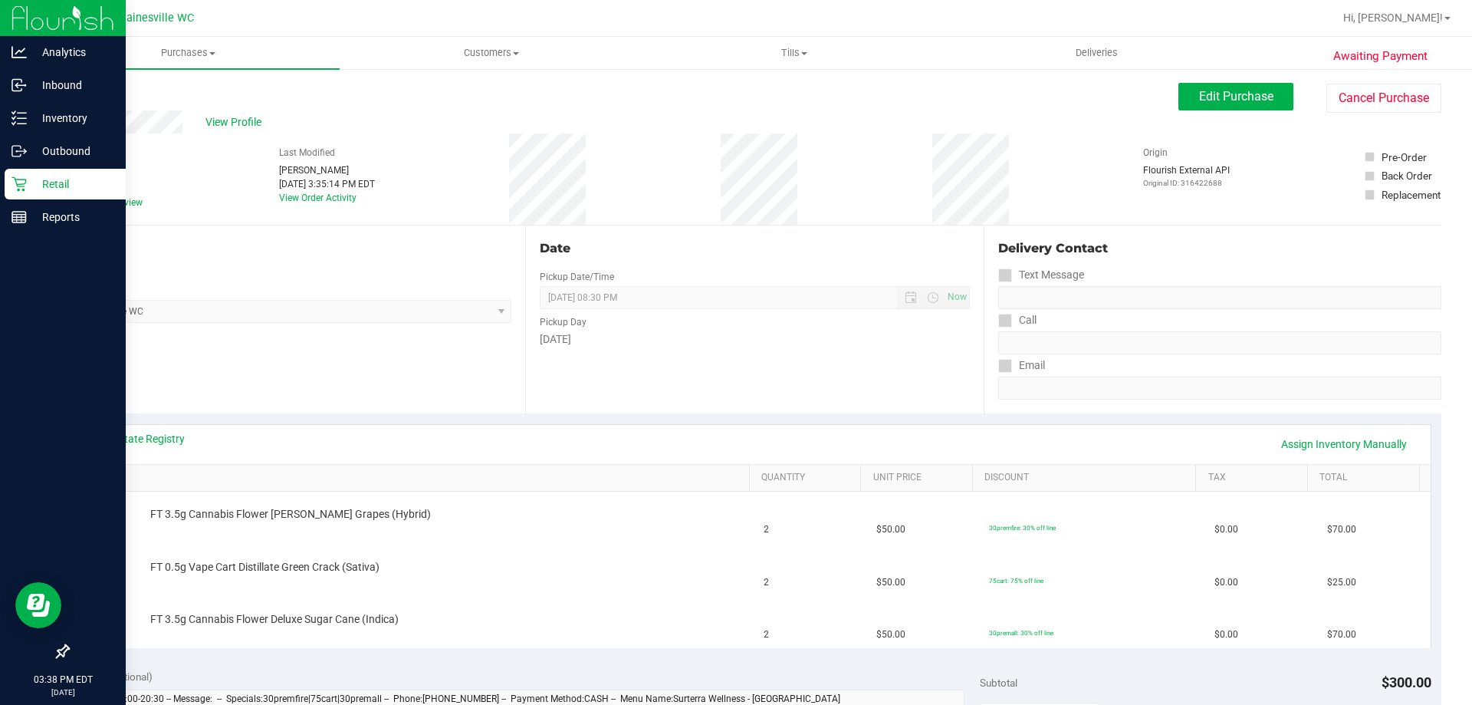
click at [66, 188] on p "Retail" at bounding box center [73, 184] width 92 height 18
